Goal: Task Accomplishment & Management: Use online tool/utility

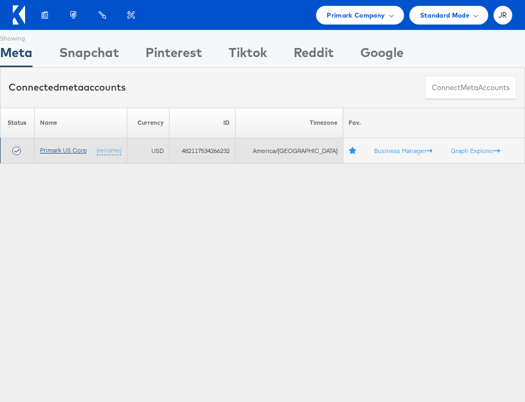
click at [56, 154] on link "Primark US Corp" at bounding box center [63, 150] width 47 height 8
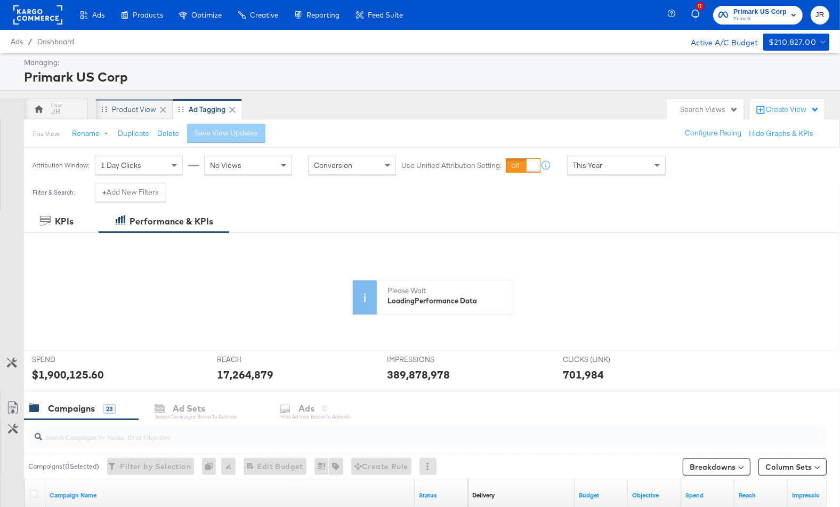
click at [129, 111] on div "Product View" at bounding box center [134, 109] width 44 height 10
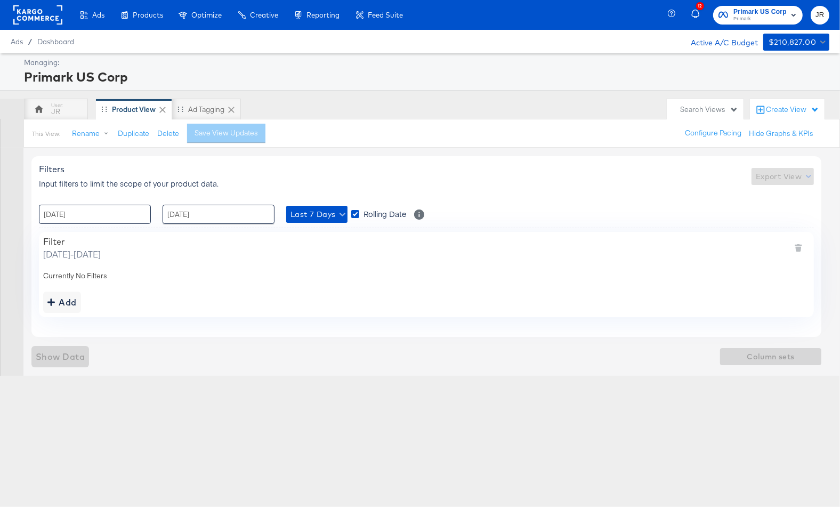
click at [112, 218] on input "[DATE]" at bounding box center [95, 214] width 112 height 19
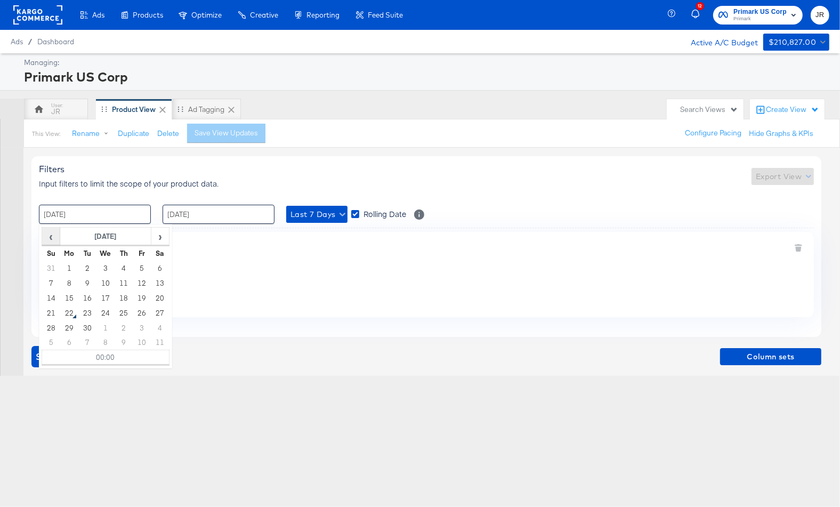
click at [50, 235] on span "‹" at bounding box center [51, 236] width 17 height 16
click at [160, 238] on span "›" at bounding box center [160, 236] width 17 height 16
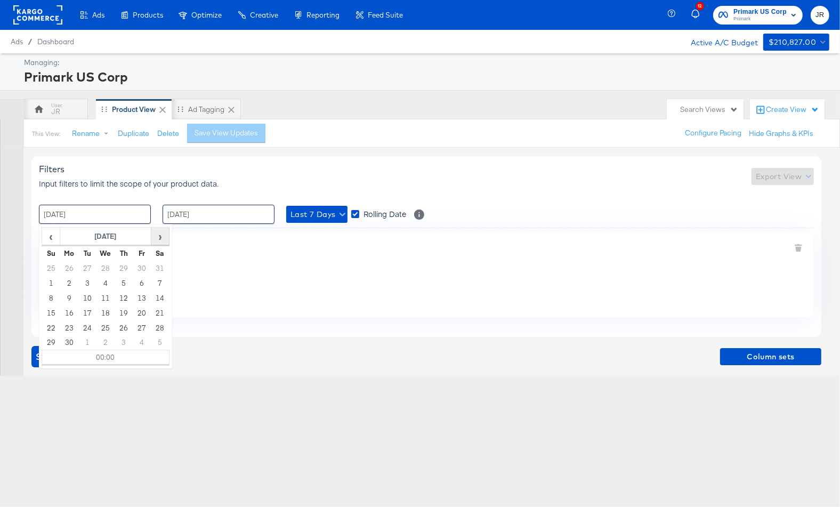
click at [160, 238] on span "›" at bounding box center [160, 236] width 17 height 16
click at [160, 237] on span "›" at bounding box center [160, 236] width 17 height 16
click at [155, 235] on span "›" at bounding box center [160, 236] width 17 height 16
click at [49, 235] on span "‹" at bounding box center [51, 236] width 17 height 16
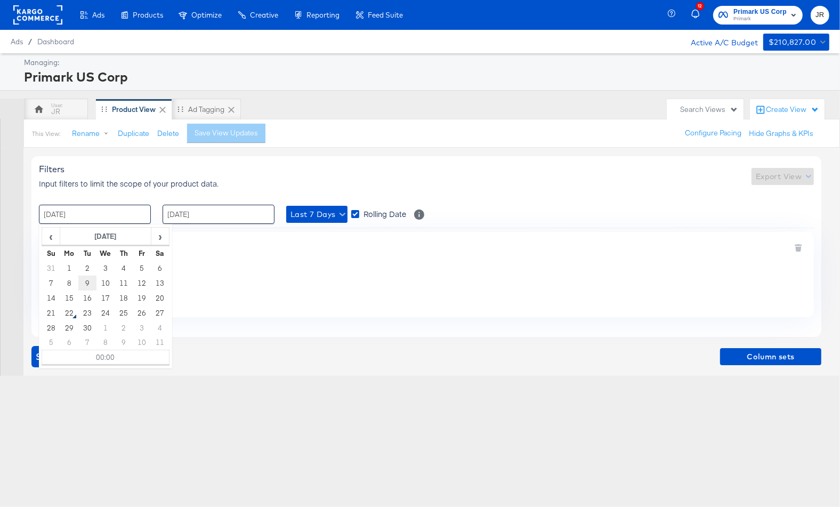
click at [88, 281] on td "9" at bounding box center [87, 283] width 18 height 15
type input "[DATE] 00:00"
click at [211, 216] on input "[DATE]" at bounding box center [219, 214] width 112 height 19
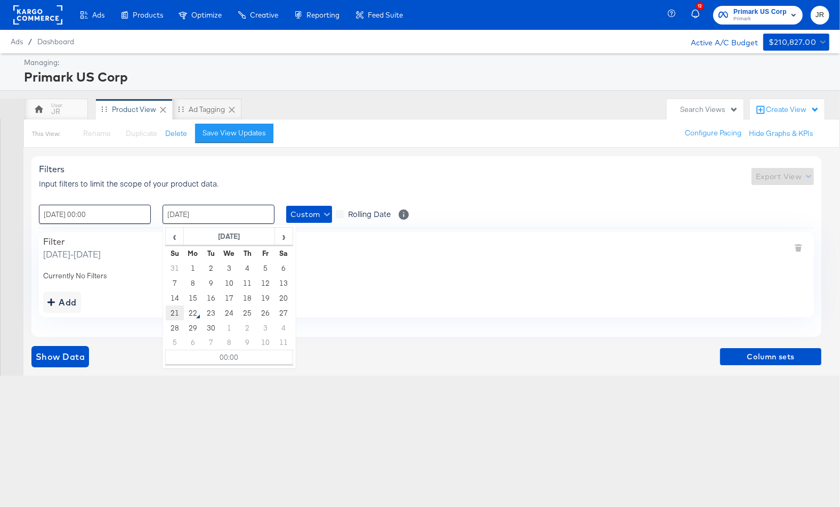
click at [177, 316] on td "21" at bounding box center [175, 312] width 18 height 15
type input "[DATE] 00:00"
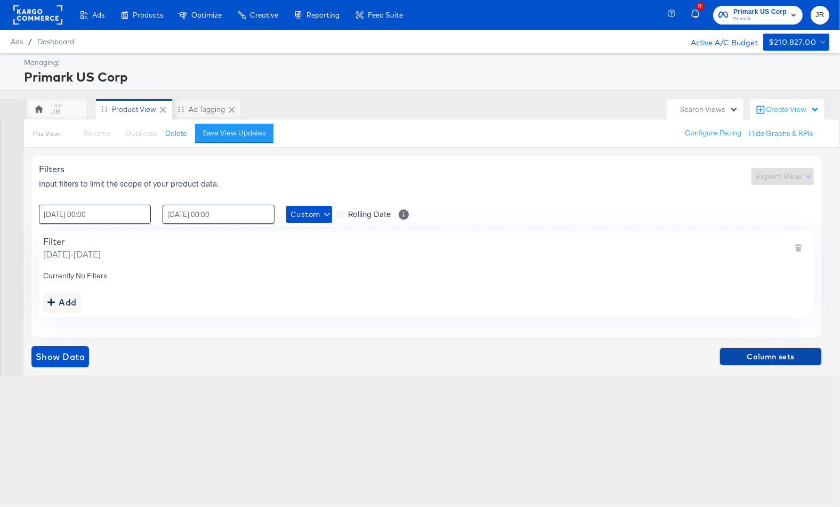
click at [656, 354] on span "Column sets" at bounding box center [770, 356] width 93 height 13
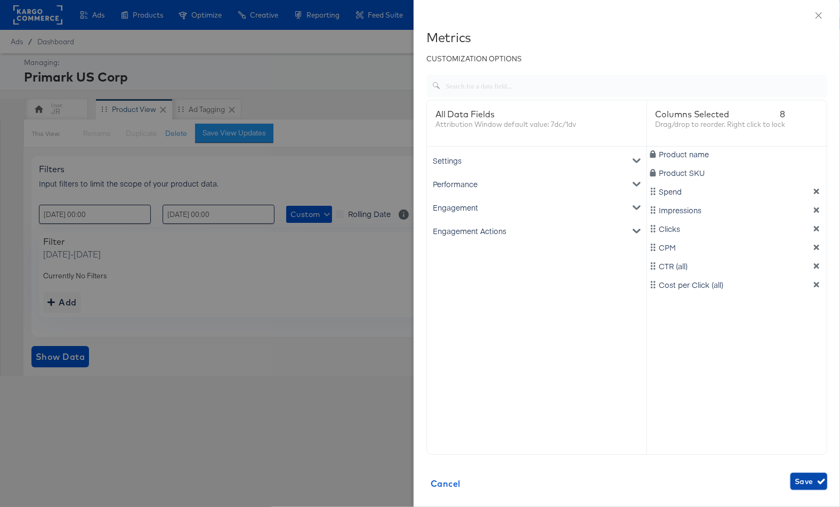
click at [656, 480] on span "Save" at bounding box center [809, 481] width 28 height 13
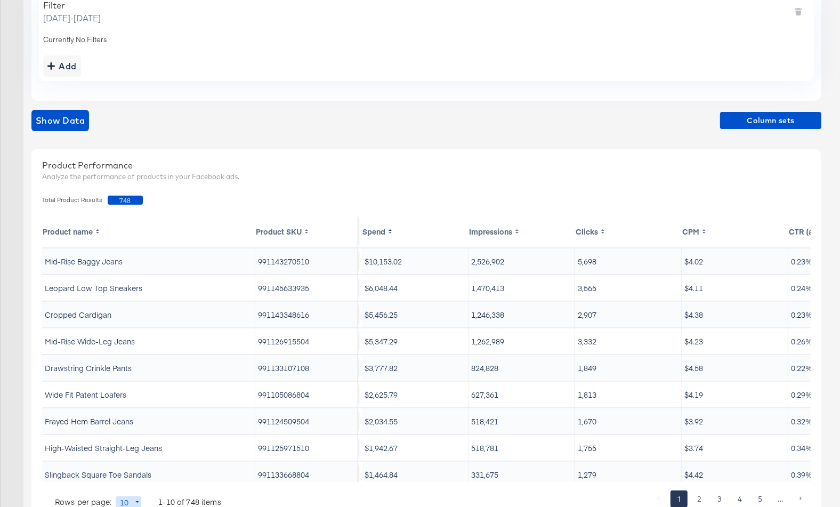
scroll to position [278, 0]
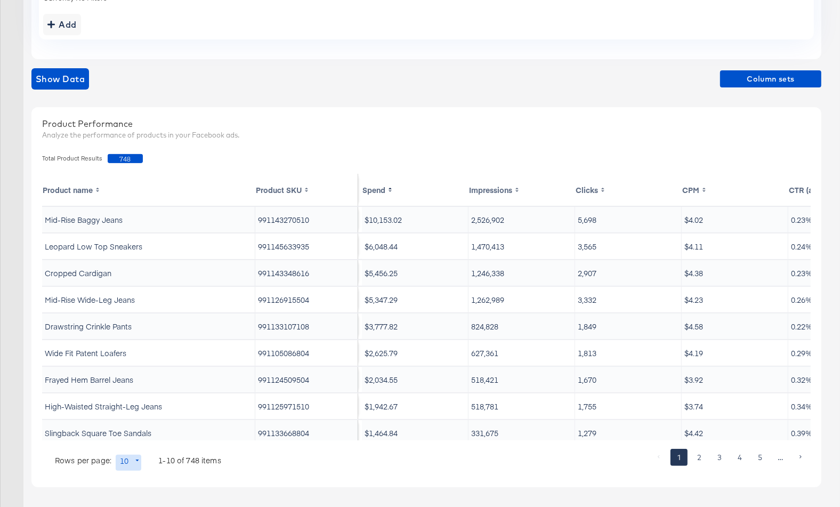
click at [389, 187] on rect at bounding box center [389, 189] width 5 height 9
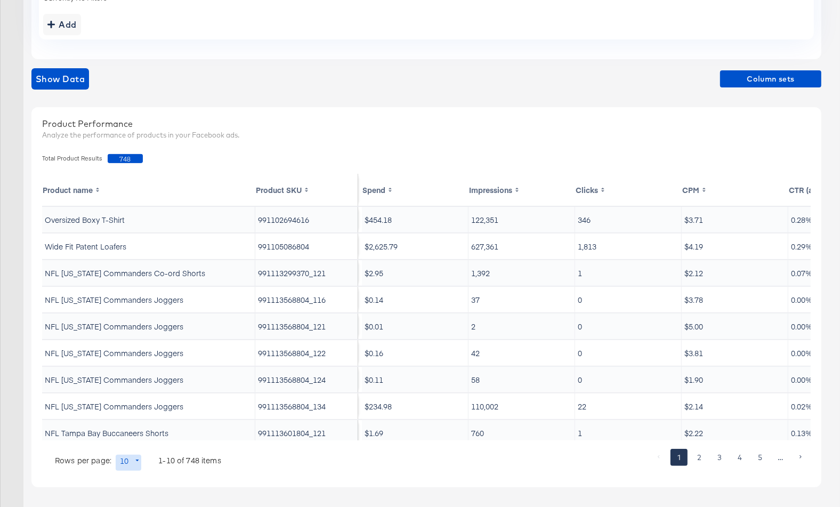
click at [389, 187] on rect at bounding box center [389, 189] width 5 height 9
click at [391, 186] on rect at bounding box center [389, 189] width 5 height 9
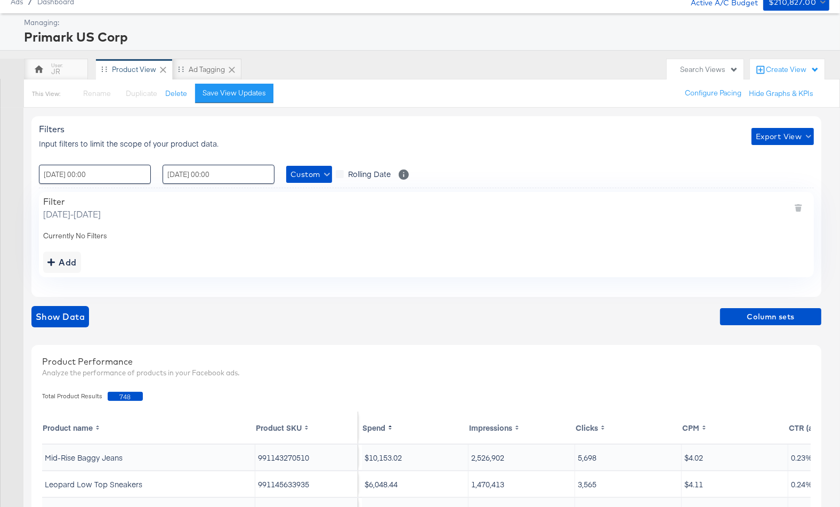
scroll to position [0, 0]
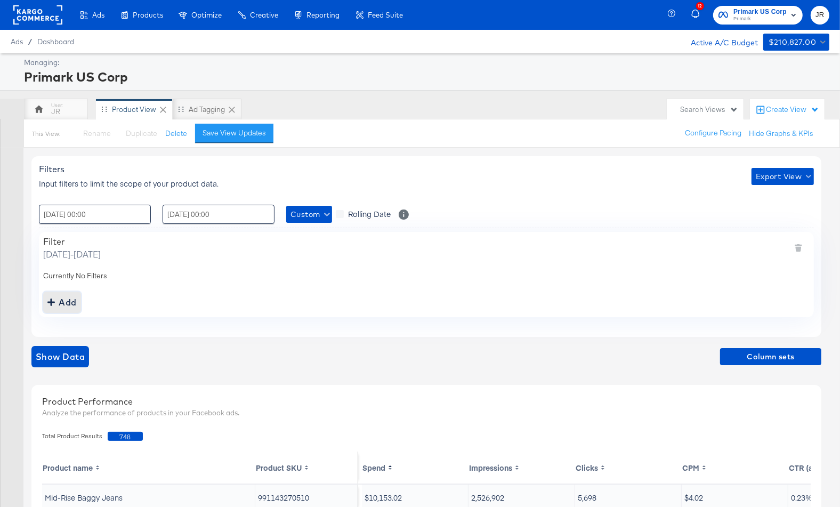
click at [63, 297] on div "Add" at bounding box center [61, 302] width 29 height 15
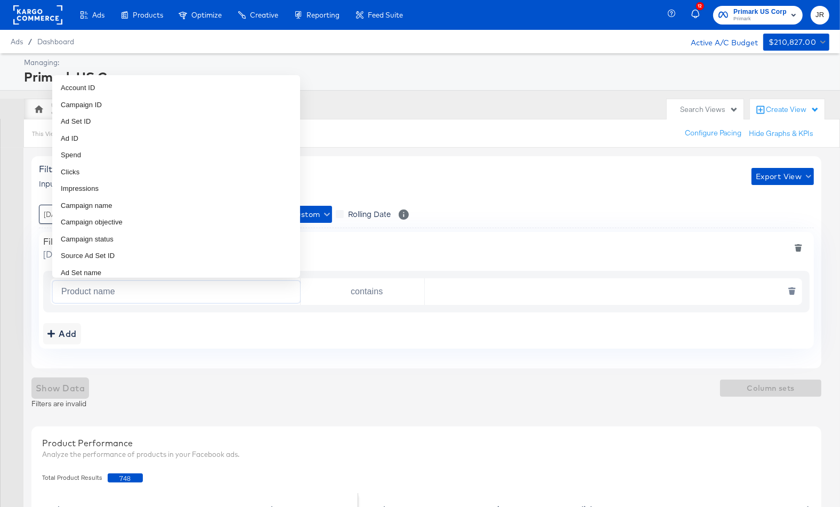
click at [106, 295] on input "Product name" at bounding box center [178, 292] width 243 height 22
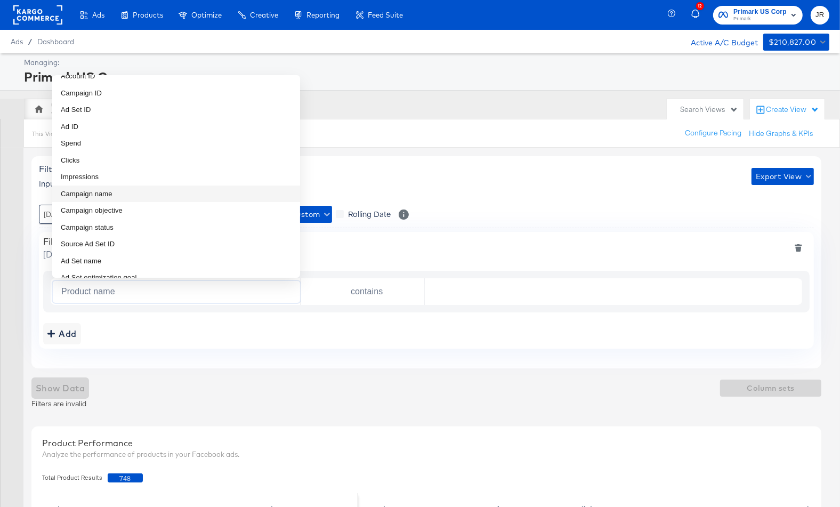
scroll to position [16, 0]
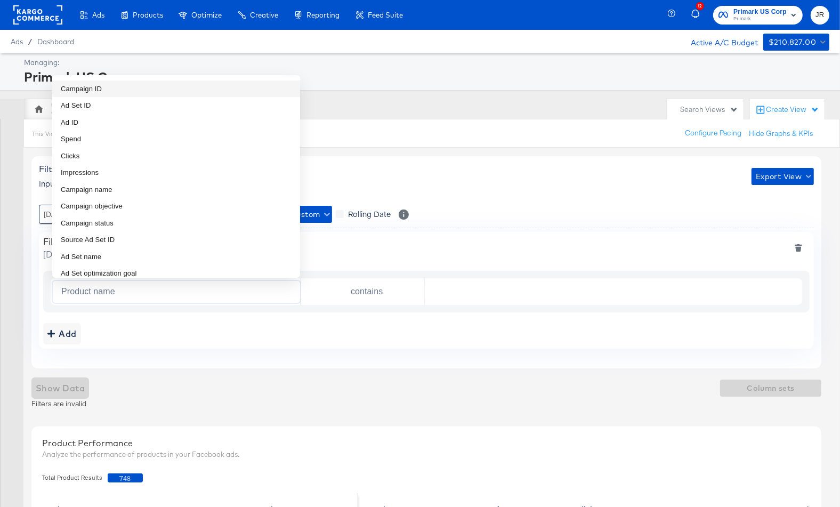
click at [115, 86] on li "Campaign ID" at bounding box center [176, 88] width 248 height 17
type input "Campaign ID"
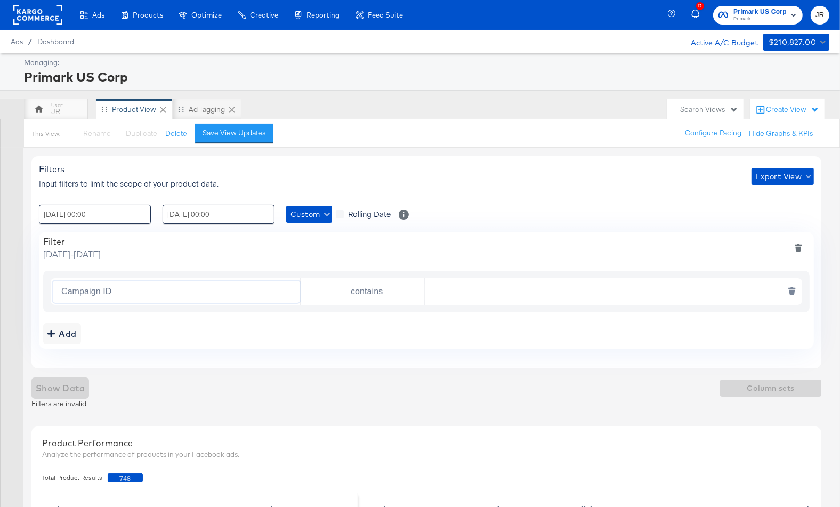
click at [413, 293] on input "contains" at bounding box center [364, 292] width 119 height 22
click at [446, 290] on input "text" at bounding box center [611, 292] width 372 height 22
paste input "120230914735480495"
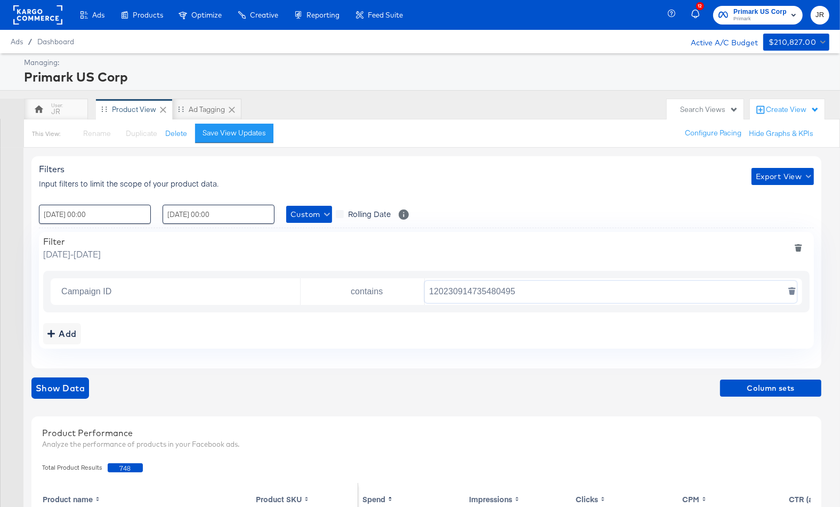
type input "120230914735480495"
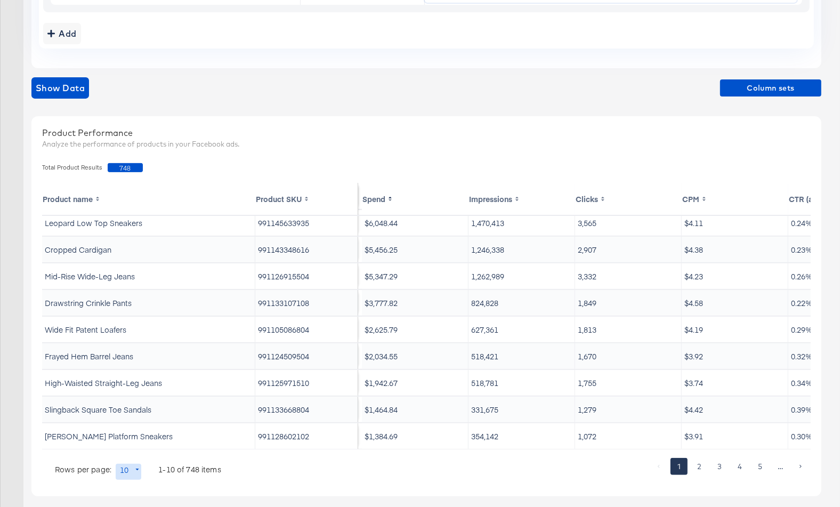
scroll to position [309, 0]
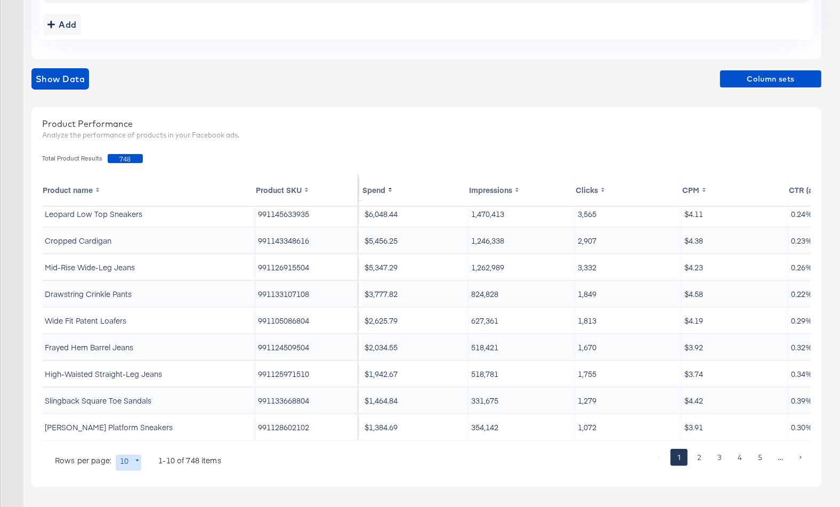
click at [124, 459] on body "Ads Products Optimize Creative Reporting Feed Suite 12 Primark US Corp Primark …" at bounding box center [420, 100] width 840 height 818
click at [332, 75] on div at bounding box center [420, 253] width 840 height 507
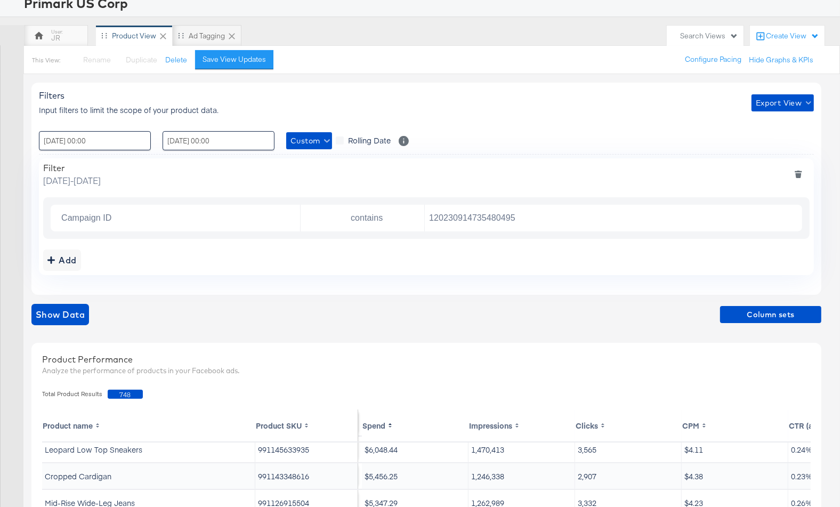
scroll to position [29, 0]
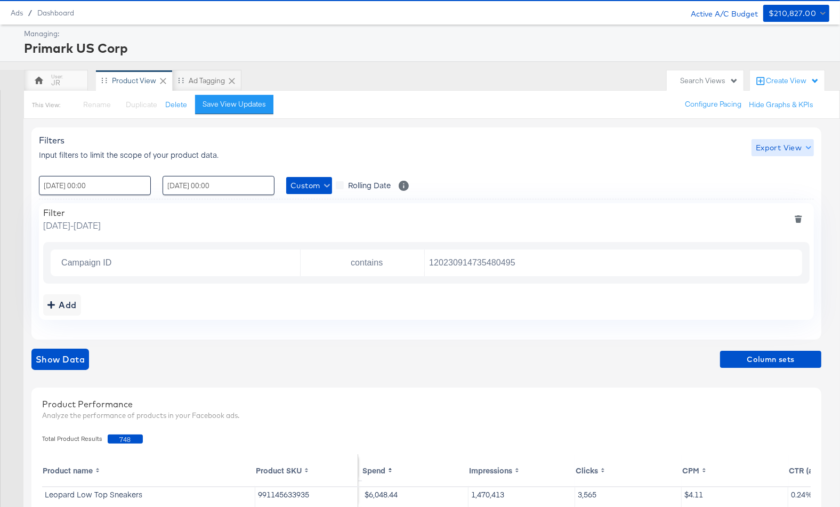
click at [656, 143] on span "Export View" at bounding box center [783, 147] width 54 height 13
click at [583, 308] on div at bounding box center [420, 253] width 840 height 507
click at [596, 271] on input "120230914735480495" at bounding box center [611, 263] width 372 height 22
click at [616, 324] on div at bounding box center [426, 324] width 775 height 1
click at [310, 190] on span "Custom" at bounding box center [308, 185] width 37 height 13
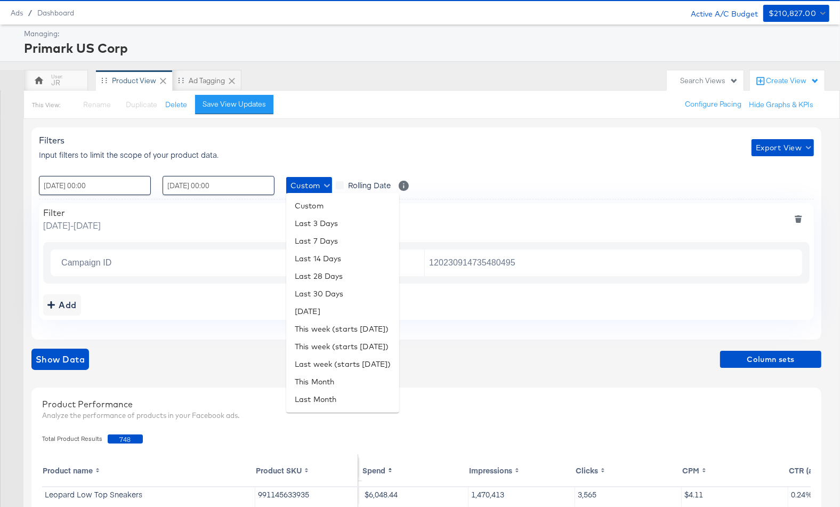
click at [451, 175] on div at bounding box center [420, 253] width 840 height 507
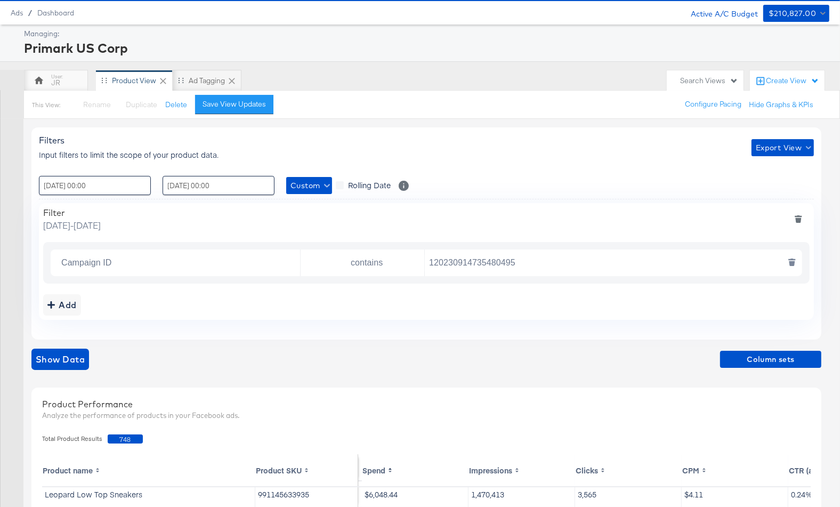
click at [656, 263] on input "120230914735480495" at bounding box center [611, 263] width 372 height 22
click at [656, 354] on span "Column sets" at bounding box center [770, 359] width 93 height 13
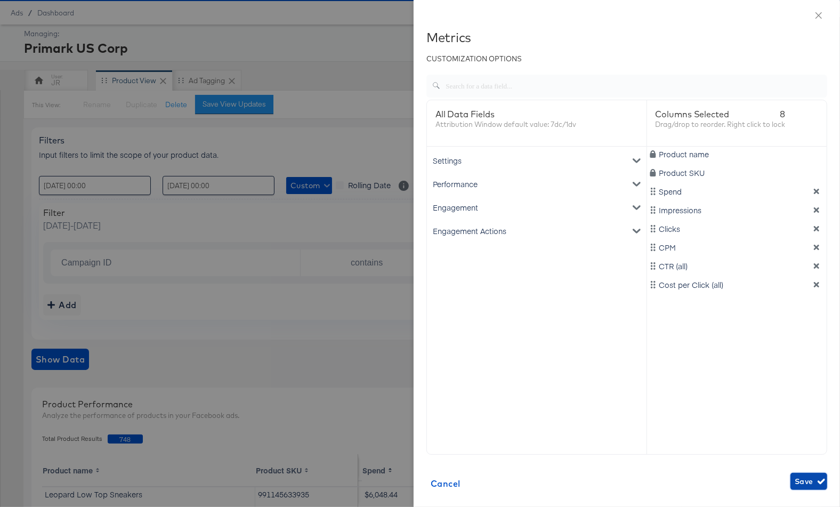
click at [656, 483] on span "Save" at bounding box center [809, 481] width 28 height 13
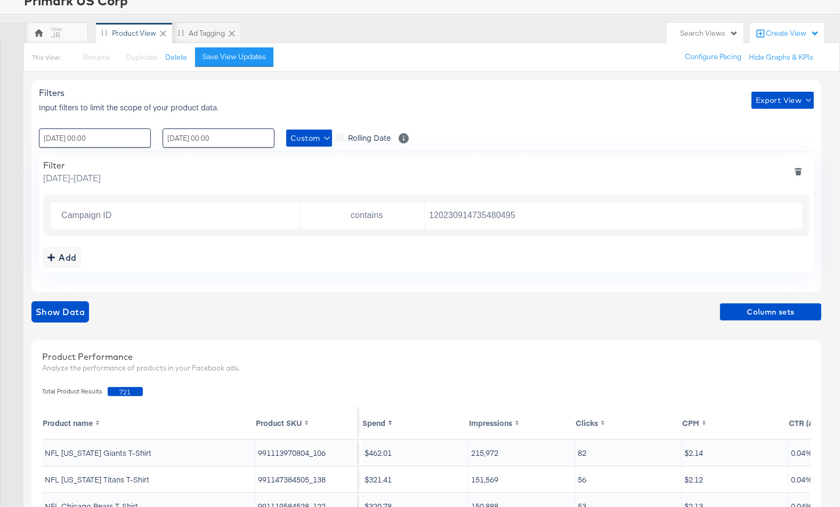
scroll to position [60, 0]
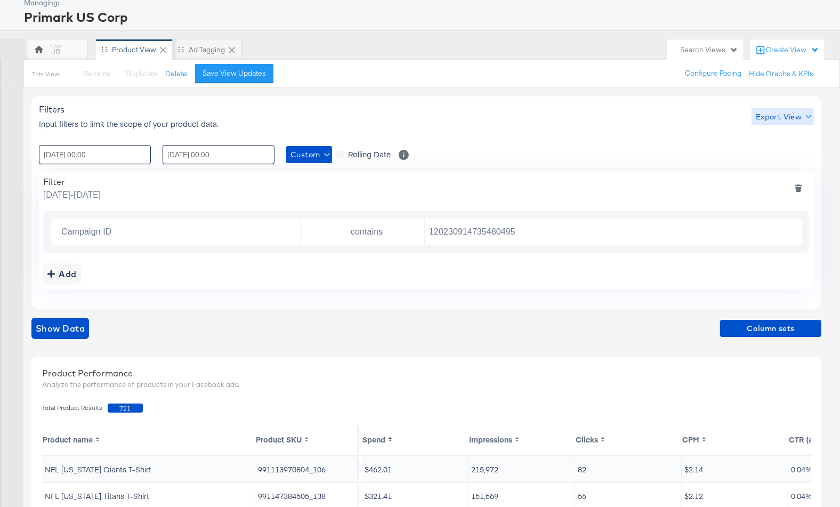
click at [656, 115] on span "Export View" at bounding box center [783, 116] width 54 height 13
click at [656, 157] on span "Bulk Export" at bounding box center [781, 160] width 42 height 22
